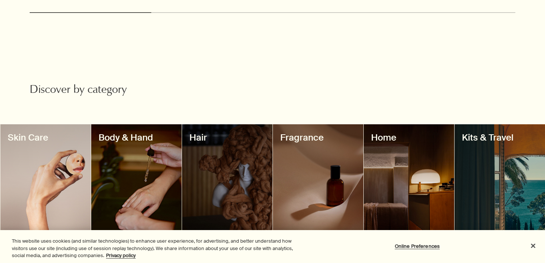
scroll to position [634, 0]
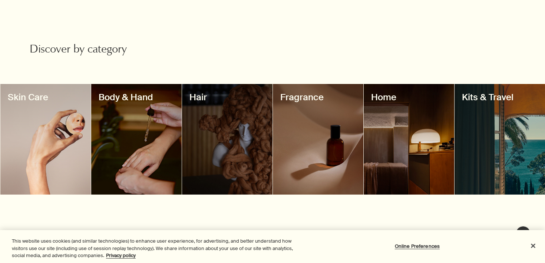
click at [532, 263] on div at bounding box center [272, 263] width 545 height 0
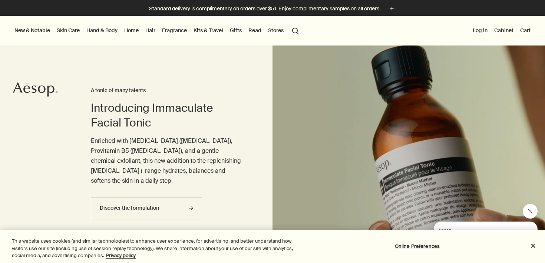
scroll to position [120, 0]
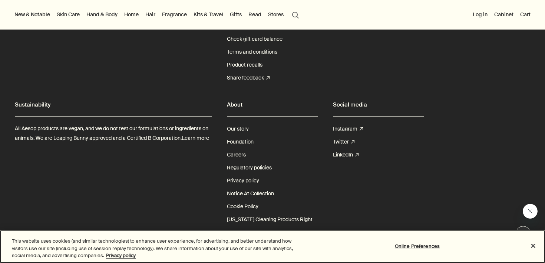
scroll to position [2252, 0]
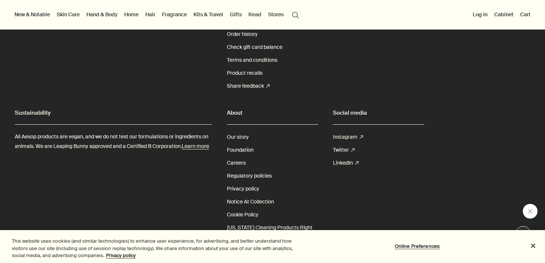
click at [342, 131] on link "Instagram rightUpArrow" at bounding box center [348, 137] width 30 height 13
